Goal: Information Seeking & Learning: Check status

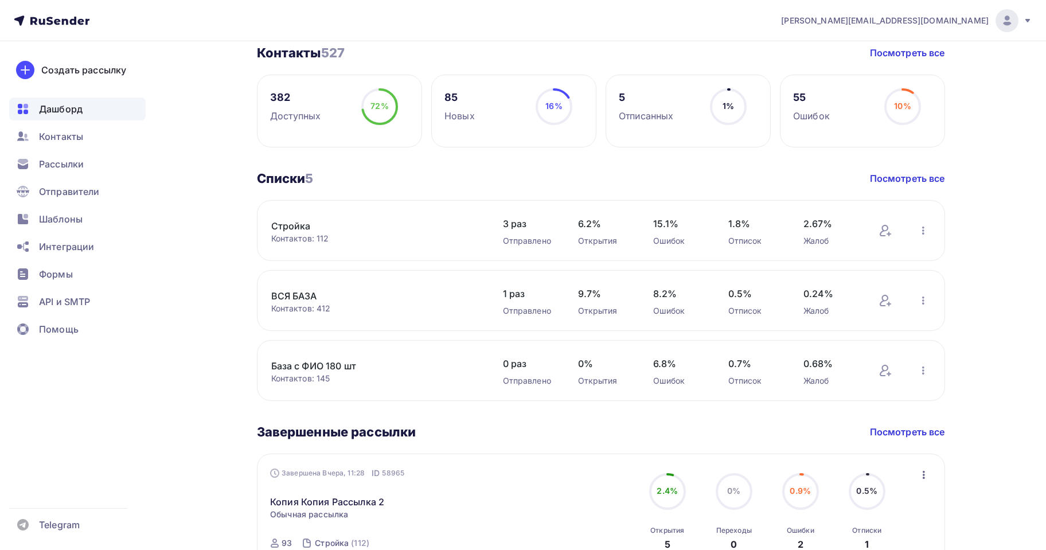
scroll to position [287, 0]
click at [304, 231] on link "Стройка" at bounding box center [368, 225] width 195 height 14
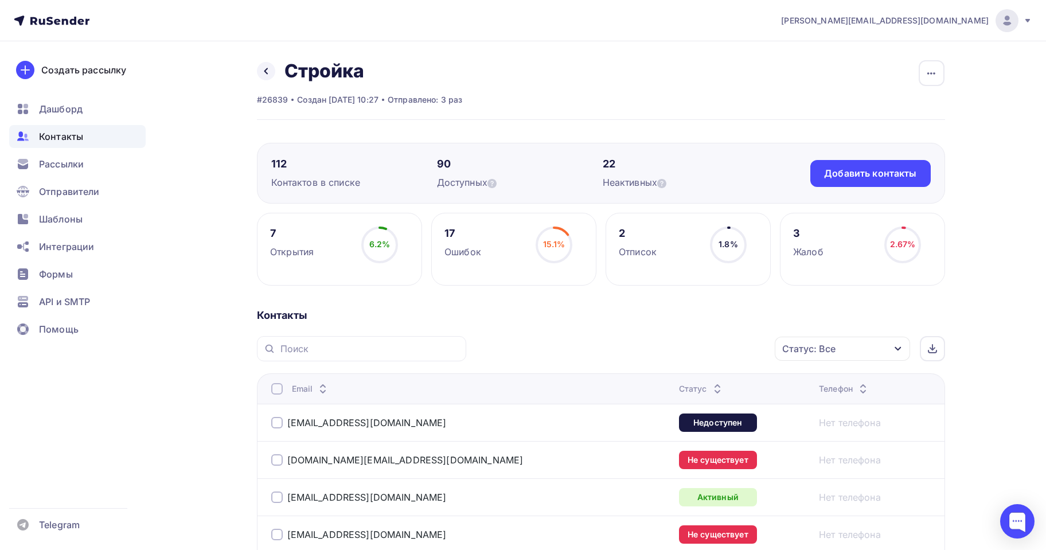
click at [376, 239] on div "6.2%" at bounding box center [379, 244] width 21 height 11
click at [302, 255] on div "Открытия" at bounding box center [292, 252] width 44 height 14
click at [380, 248] on span "6.2%" at bounding box center [379, 244] width 21 height 10
click at [49, 169] on span "Рассылки" at bounding box center [61, 164] width 45 height 14
